Goal: Check status: Check status

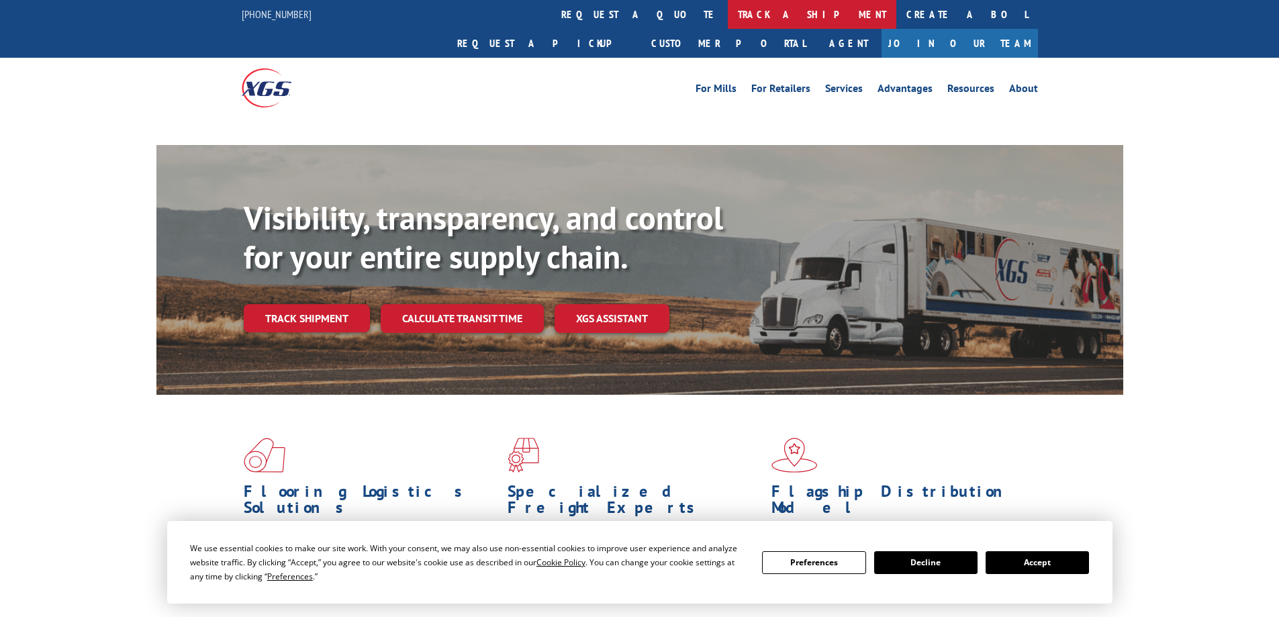
click at [728, 19] on link "track a shipment" at bounding box center [812, 14] width 168 height 29
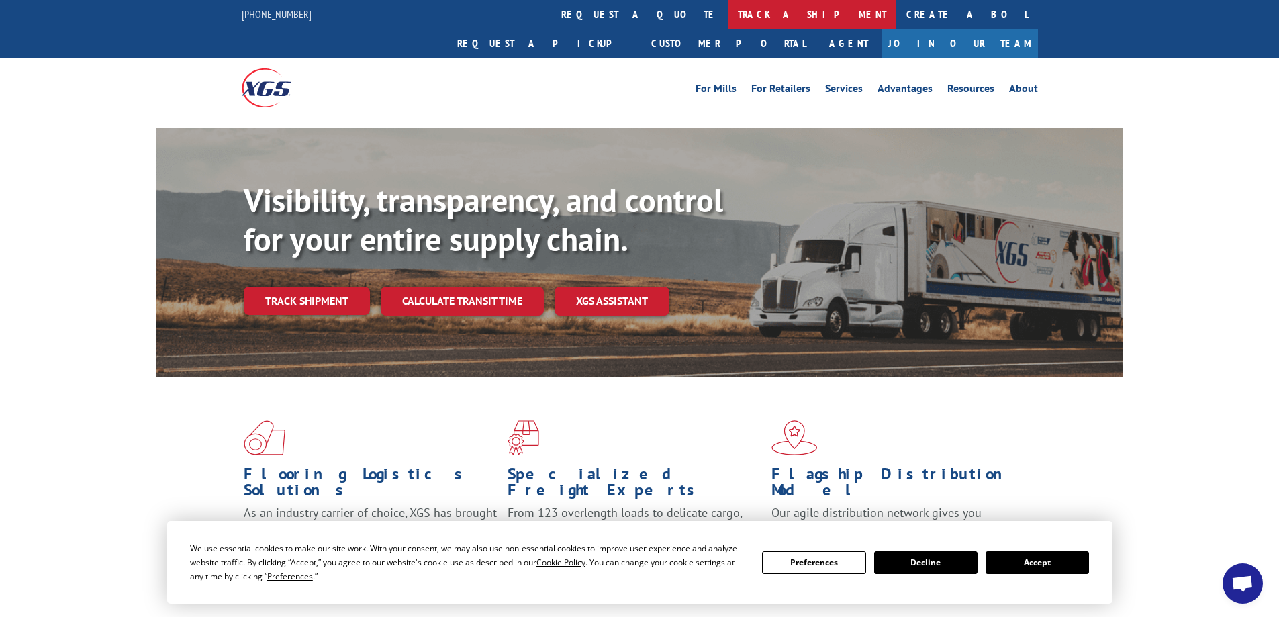
click at [728, 20] on link "track a shipment" at bounding box center [812, 14] width 168 height 29
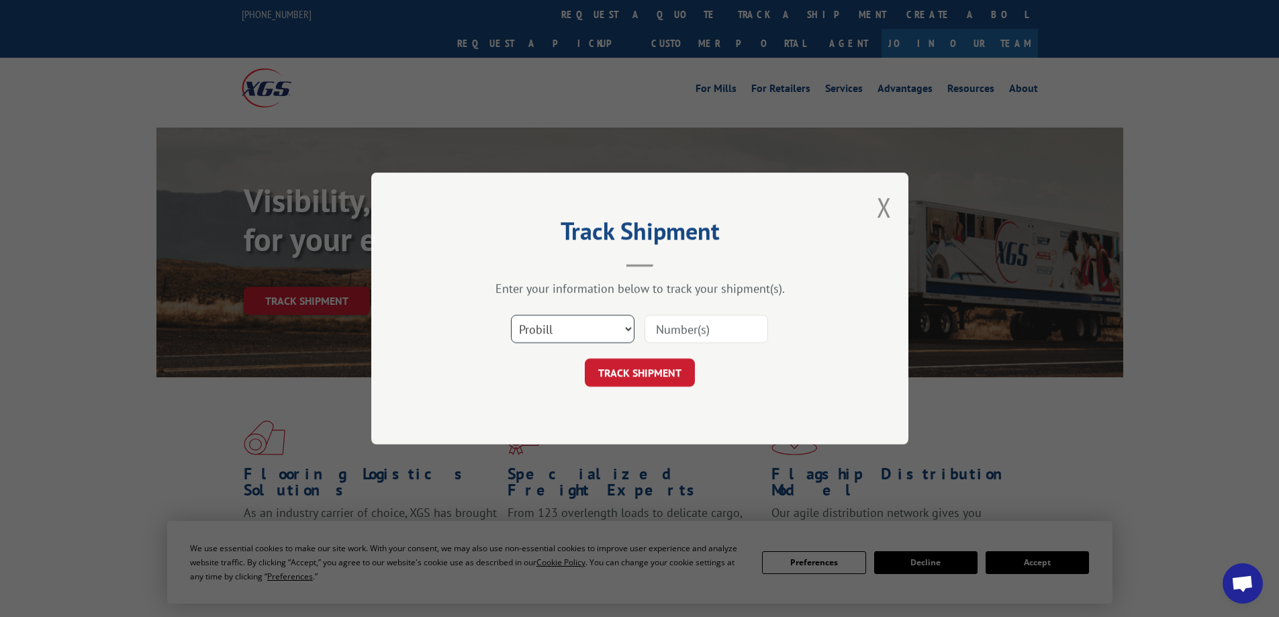
click at [587, 339] on select "Select category... Probill BOL PO" at bounding box center [572, 329] width 123 height 28
select select "po"
click at [511, 315] on select "Select category... Probill BOL PO" at bounding box center [572, 329] width 123 height 28
paste input "31506880"
type input "31506880"
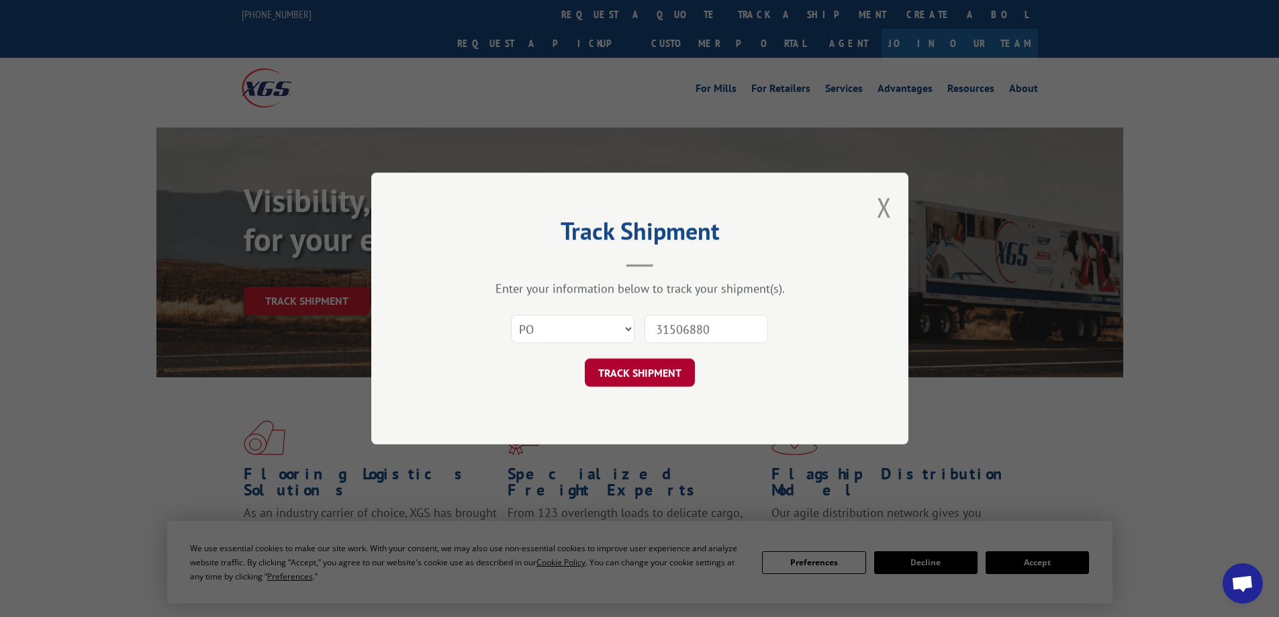
click at [664, 385] on button "TRACK SHIPMENT" at bounding box center [640, 372] width 110 height 28
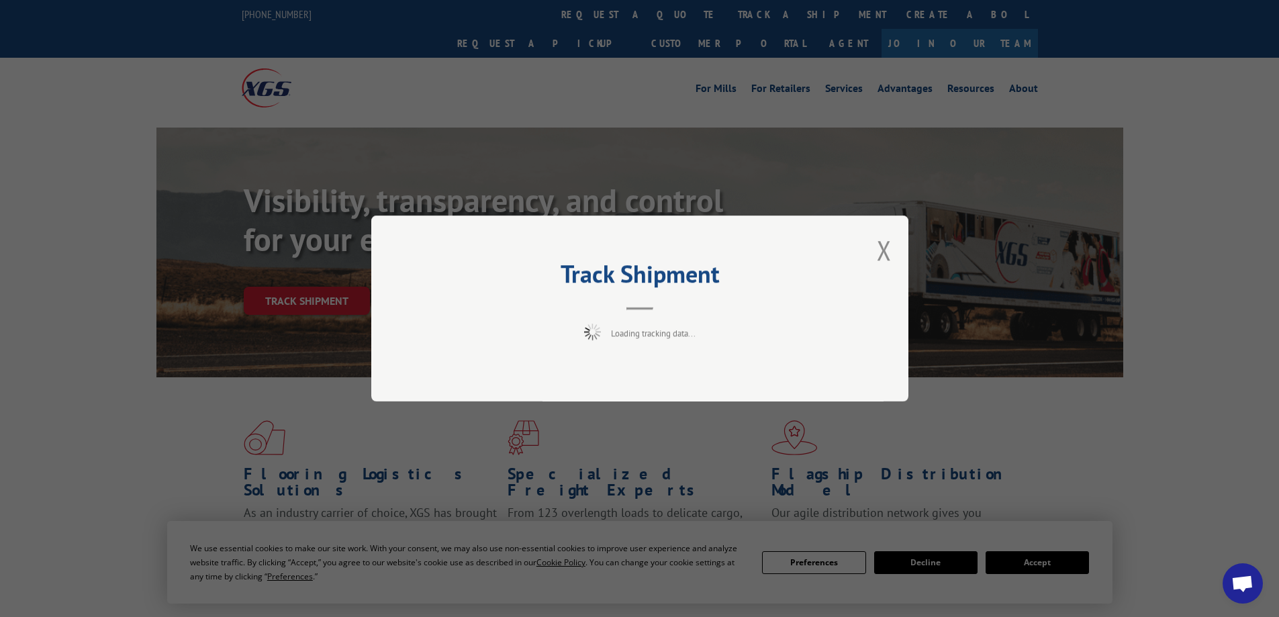
click at [662, 364] on div "Track Shipment Loading tracking data..." at bounding box center [639, 308] width 537 height 186
